Goal: Task Accomplishment & Management: Use online tool/utility

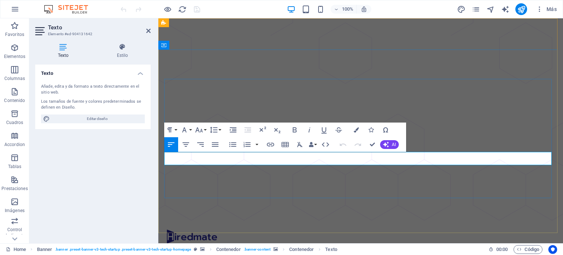
click at [202, 128] on icon "button" at bounding box center [199, 129] width 9 height 9
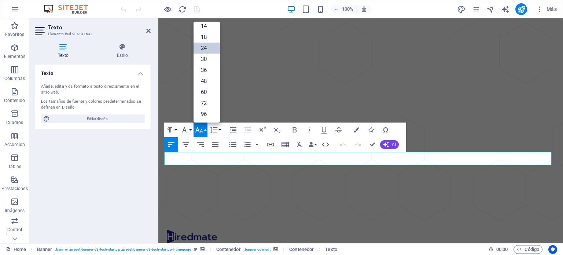
scroll to position [59, 0]
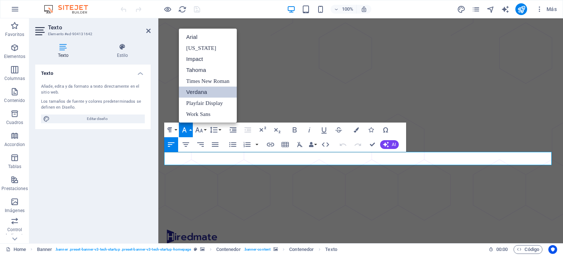
scroll to position [0, 0]
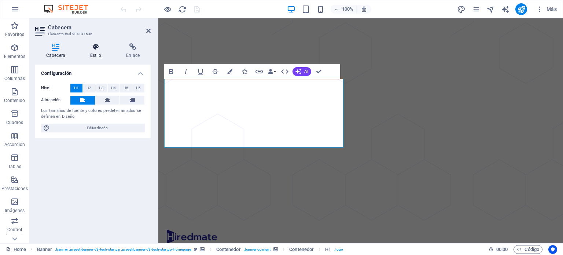
click at [98, 52] on h4 "Estilo" at bounding box center [97, 50] width 36 height 15
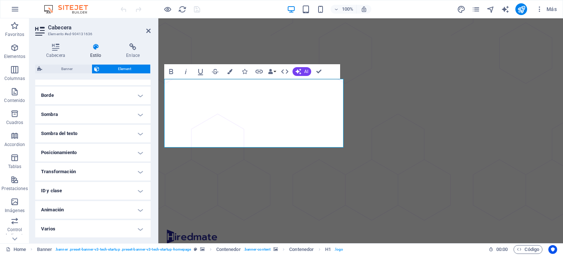
scroll to position [158, 0]
click at [141, 228] on h4 "Varios" at bounding box center [92, 229] width 115 height 18
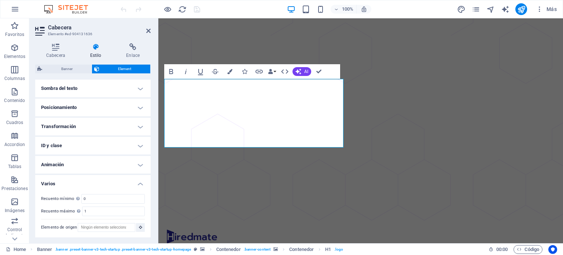
scroll to position [202, 0]
click at [141, 146] on h4 "ID y clase" at bounding box center [92, 146] width 115 height 18
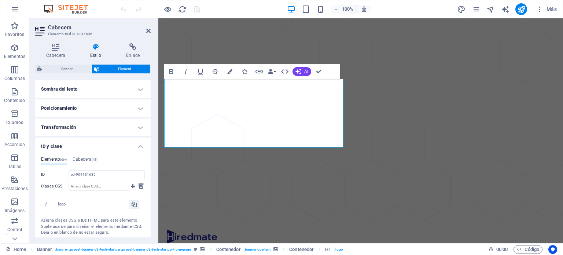
click at [112, 127] on h4 "Transformación" at bounding box center [92, 127] width 115 height 18
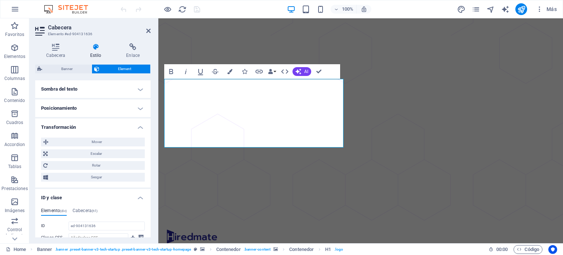
click at [111, 110] on h4 "Posicionamiento" at bounding box center [92, 108] width 115 height 18
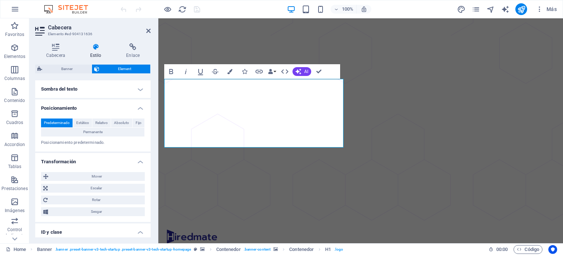
click at [108, 91] on h4 "Sombra del texto" at bounding box center [92, 89] width 115 height 18
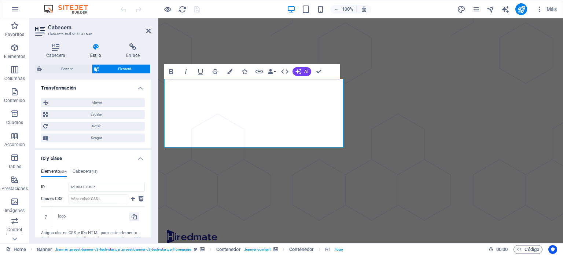
scroll to position [290, 0]
click at [59, 48] on icon at bounding box center [55, 46] width 41 height 7
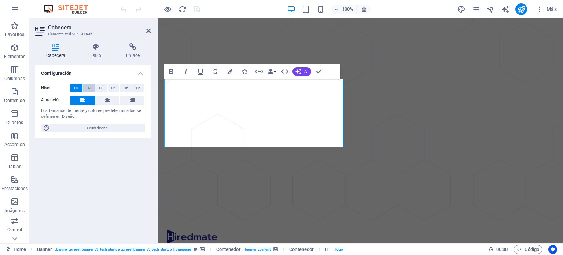
click at [88, 89] on span "H2" at bounding box center [88, 88] width 5 height 9
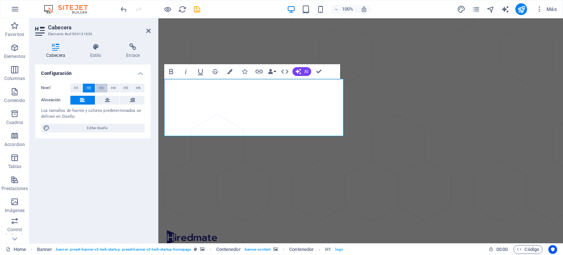
click at [100, 89] on span "H3" at bounding box center [101, 88] width 5 height 9
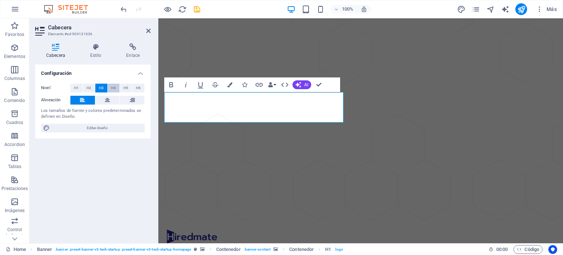
click at [112, 89] on span "H4" at bounding box center [113, 88] width 5 height 9
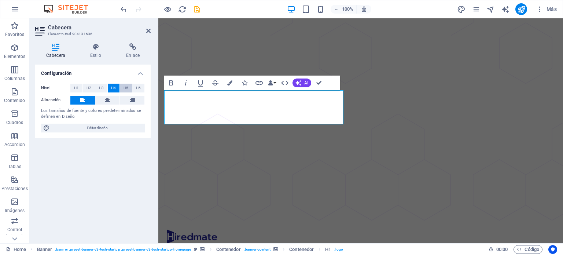
click at [123, 88] on span "H5" at bounding box center [125, 88] width 5 height 9
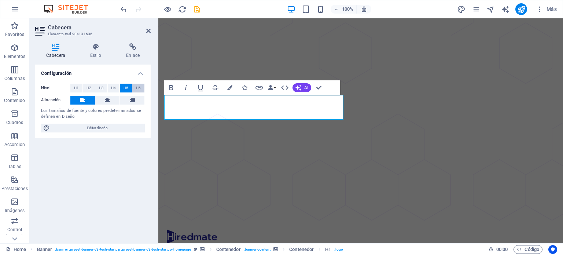
click at [135, 87] on button "H6" at bounding box center [138, 88] width 12 height 9
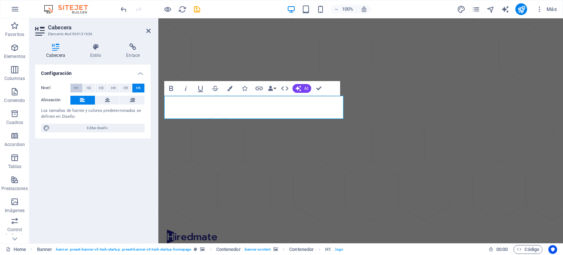
click at [77, 86] on span "H1" at bounding box center [76, 88] width 5 height 9
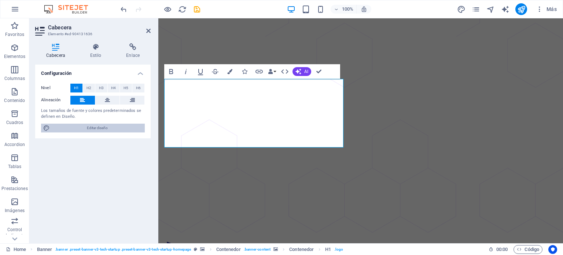
click at [89, 127] on span "Editar diseño" at bounding box center [97, 127] width 90 height 9
select select "px"
select select "400"
select select "px"
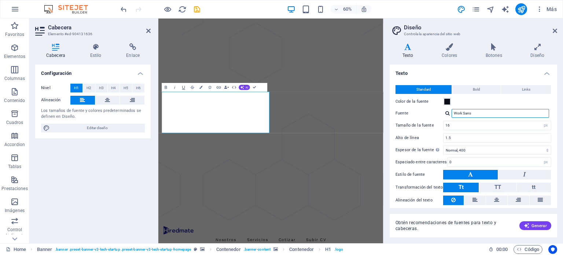
click at [475, 113] on input "Work Sans" at bounding box center [499, 113] width 97 height 9
type input "W"
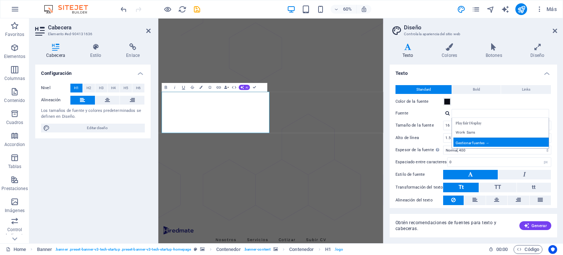
click at [476, 140] on div "Gestionar fuentes →" at bounding box center [501, 141] width 97 height 9
select select "popularity"
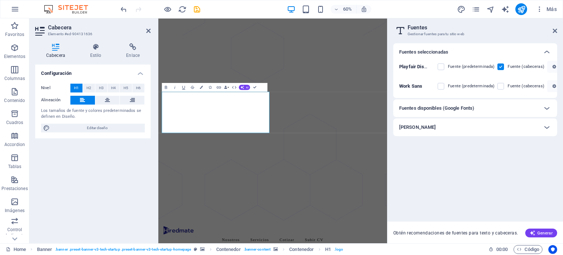
click at [461, 108] on h6 "Fuentes disponibles (Google Fonts)" at bounding box center [436, 108] width 75 height 9
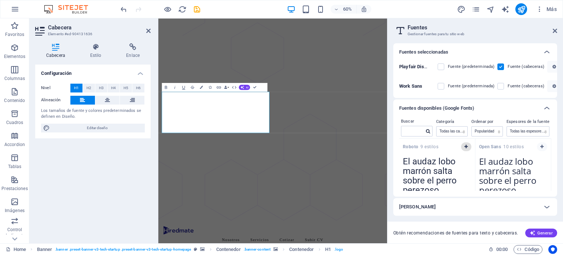
click at [464, 145] on icon "button" at bounding box center [465, 146] width 3 height 4
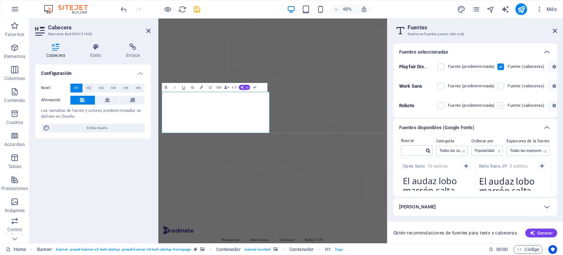
click at [498, 104] on label at bounding box center [500, 105] width 7 height 7
click at [0, 0] on input "checkbox" at bounding box center [0, 0] width 0 height 0
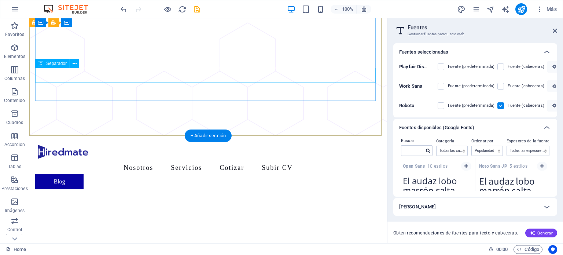
scroll to position [96, 0]
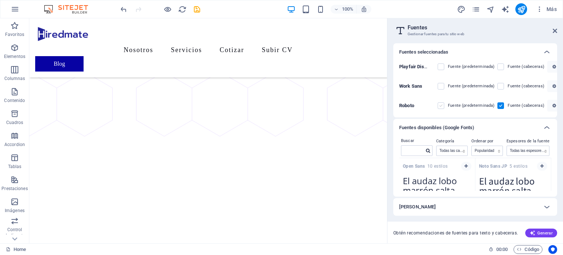
click at [441, 105] on label at bounding box center [440, 105] width 7 height 7
click at [0, 0] on input "checkbox" at bounding box center [0, 0] width 0 height 0
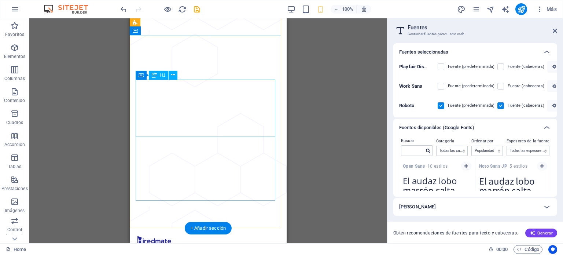
scroll to position [0, 0]
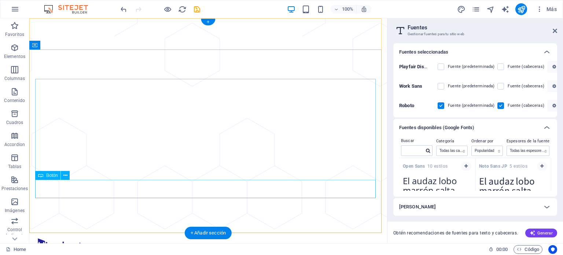
select select "px"
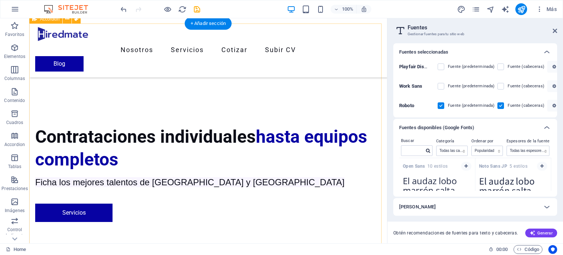
scroll to position [350, 0]
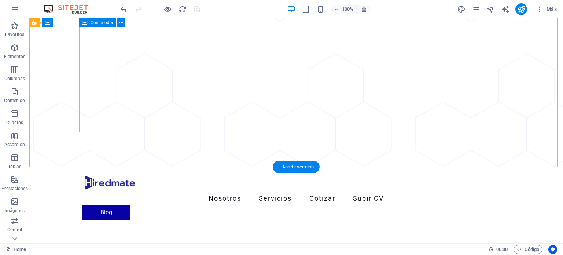
scroll to position [0, 0]
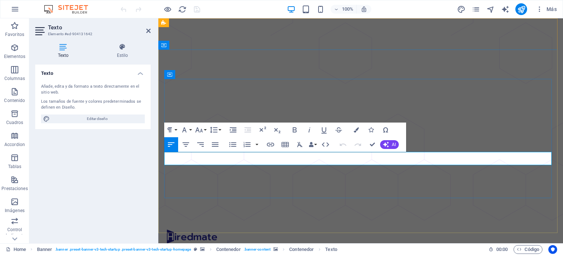
click at [191, 129] on button "Font Family" at bounding box center [186, 129] width 14 height 15
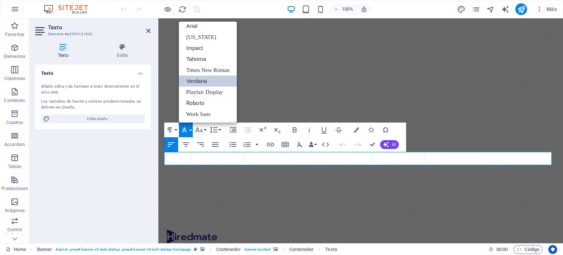
scroll to position [4, 0]
click at [196, 104] on link "Roboto" at bounding box center [208, 102] width 58 height 11
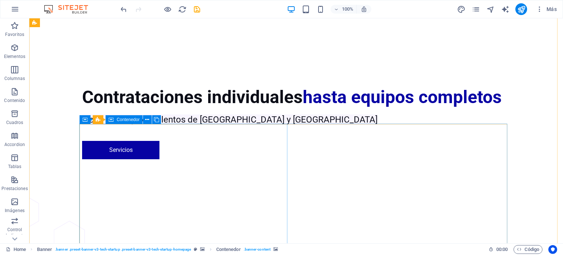
scroll to position [442, 0]
